Goal: Task Accomplishment & Management: Manage account settings

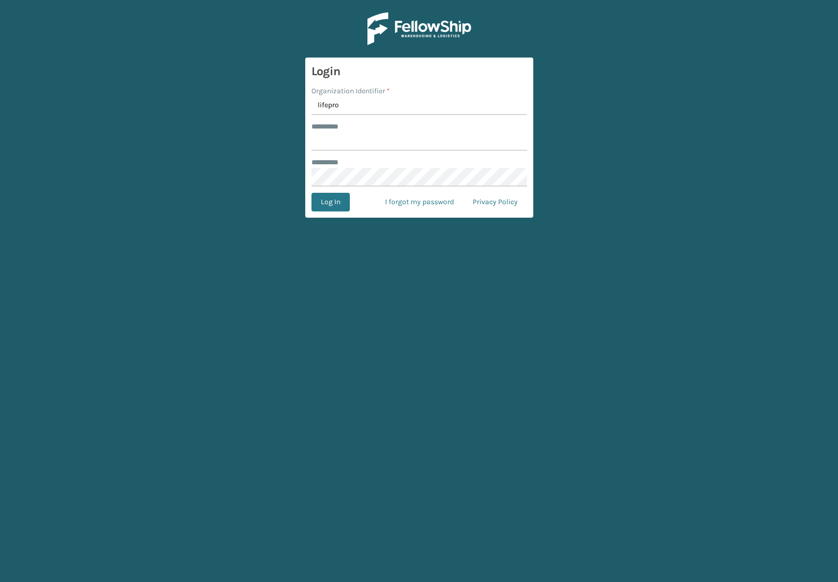
type input "lifepro"
type input "******"
click at [341, 208] on button "Log In" at bounding box center [331, 202] width 38 height 19
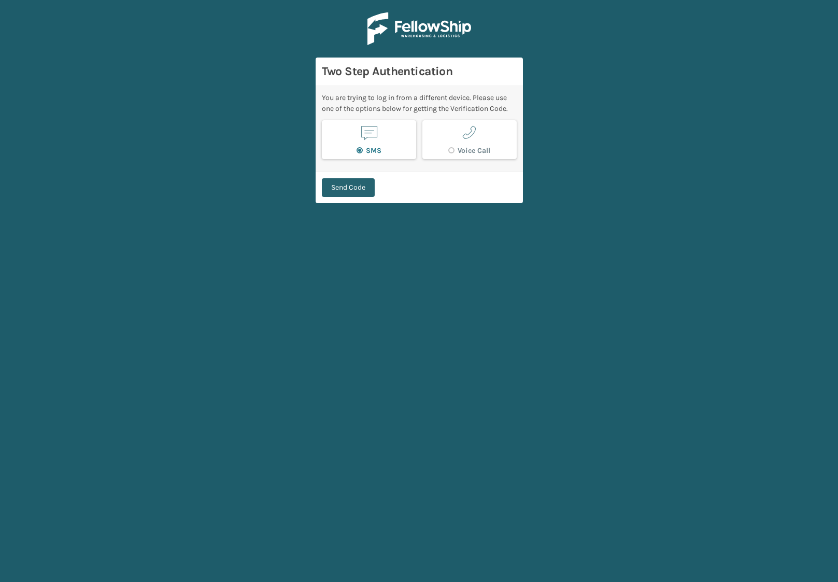
click at [344, 184] on button "Send Code" at bounding box center [348, 187] width 53 height 19
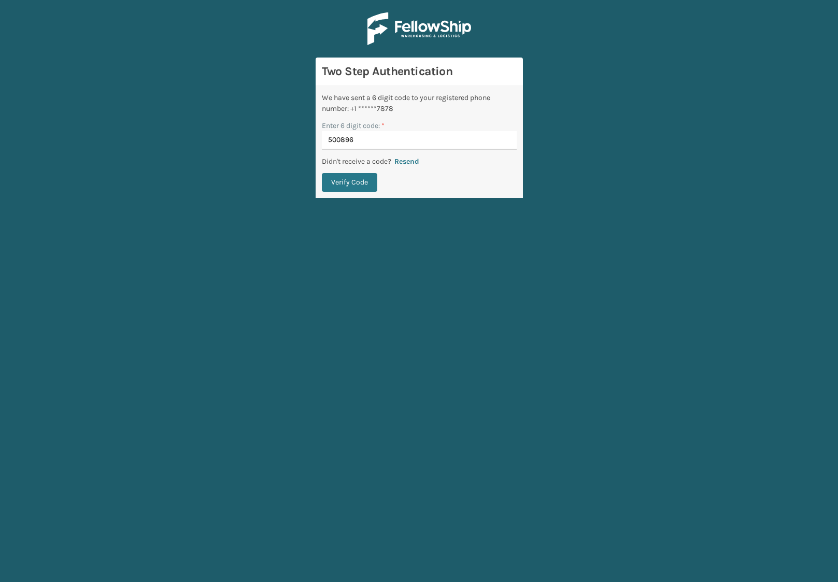
type input "500896"
click at [349, 183] on button "Verify Code" at bounding box center [349, 182] width 55 height 19
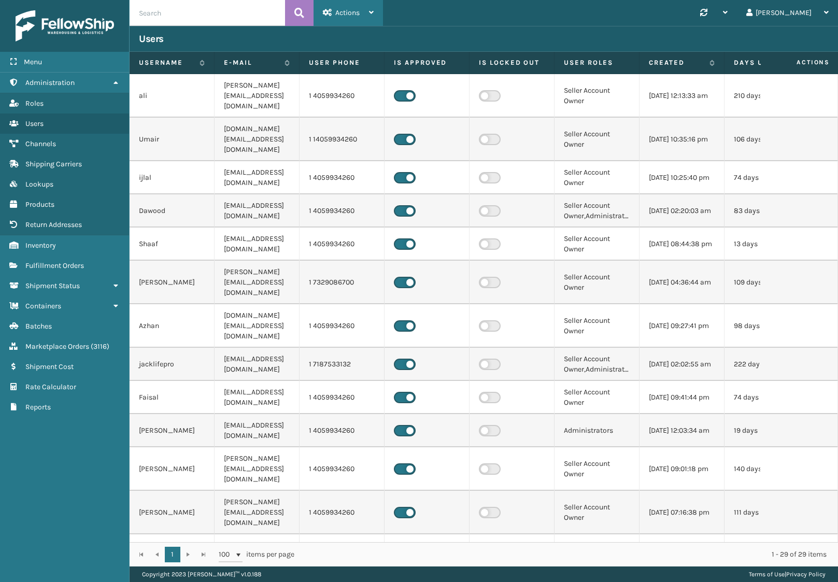
click at [368, 21] on div "Actions" at bounding box center [348, 13] width 51 height 26
click at [34, 101] on span "Roles" at bounding box center [34, 103] width 18 height 9
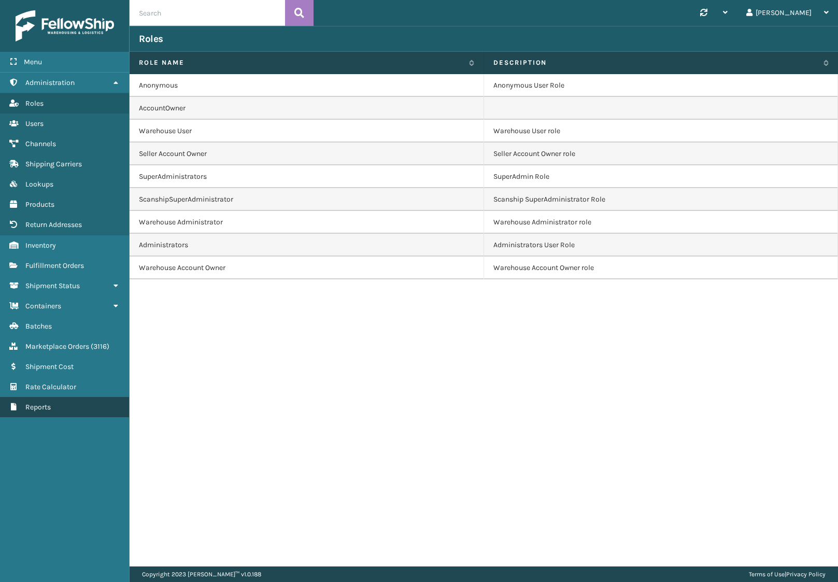
click at [34, 399] on link "Reports" at bounding box center [64, 407] width 129 height 20
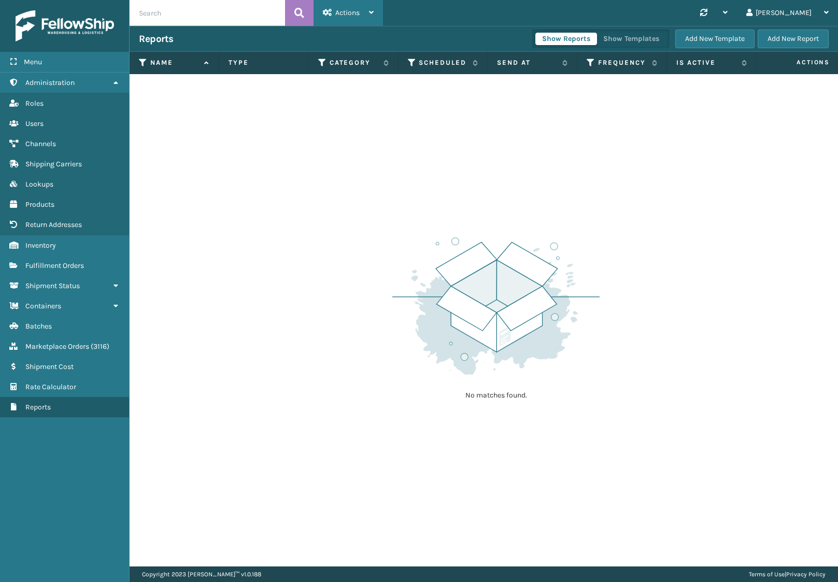
click at [366, 8] on div "Actions" at bounding box center [348, 13] width 51 height 26
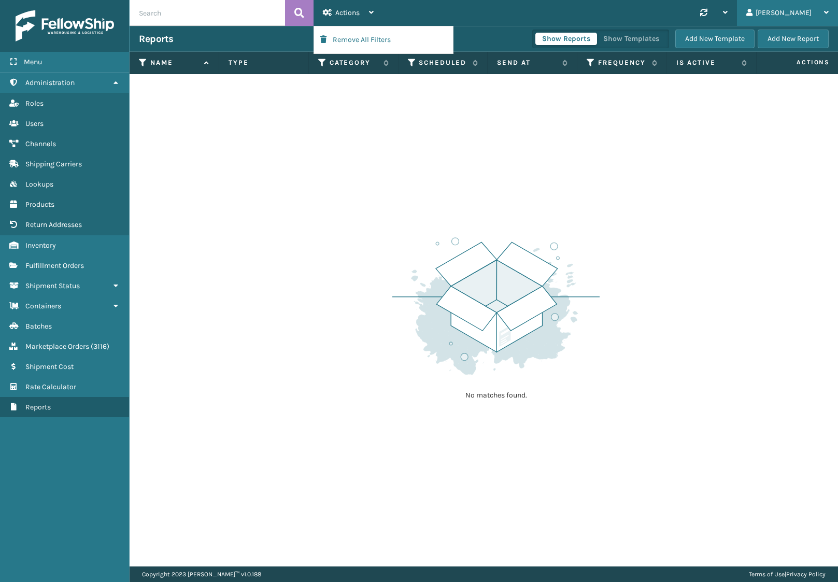
click at [806, 7] on div "[PERSON_NAME]" at bounding box center [788, 13] width 82 height 26
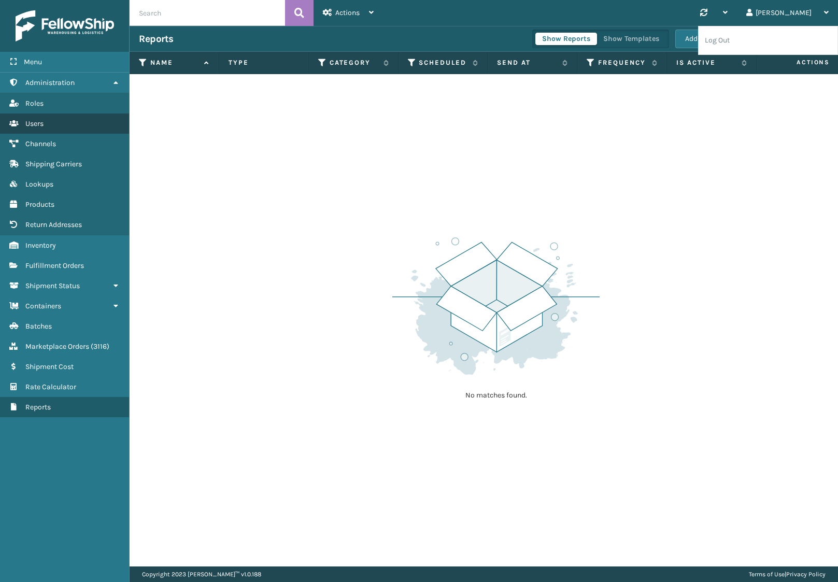
click at [58, 128] on link "Users" at bounding box center [64, 124] width 129 height 20
